Goal: Information Seeking & Learning: Check status

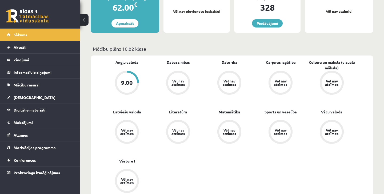
scroll to position [136, 0]
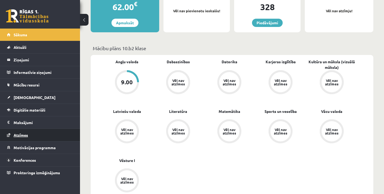
click at [27, 136] on span "Atzīmes" at bounding box center [21, 135] width 14 height 5
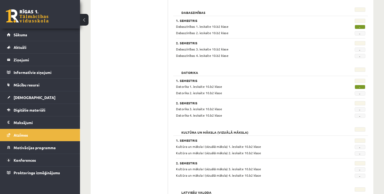
scroll to position [157, 0]
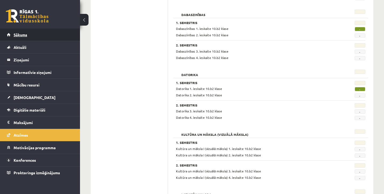
click at [24, 34] on span "Sākums" at bounding box center [21, 34] width 14 height 5
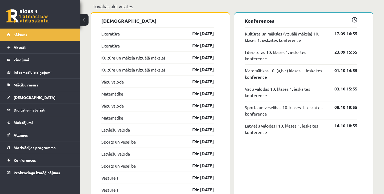
scroll to position [498, 0]
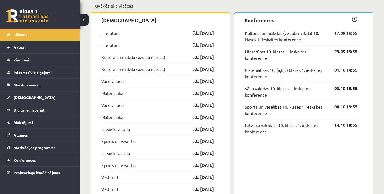
click at [111, 34] on link "Literatūra" at bounding box center [110, 33] width 18 height 6
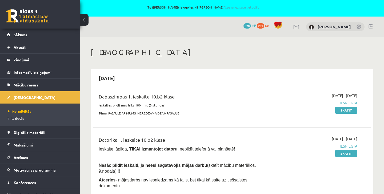
scroll to position [2, 0]
